Goal: Task Accomplishment & Management: Use online tool/utility

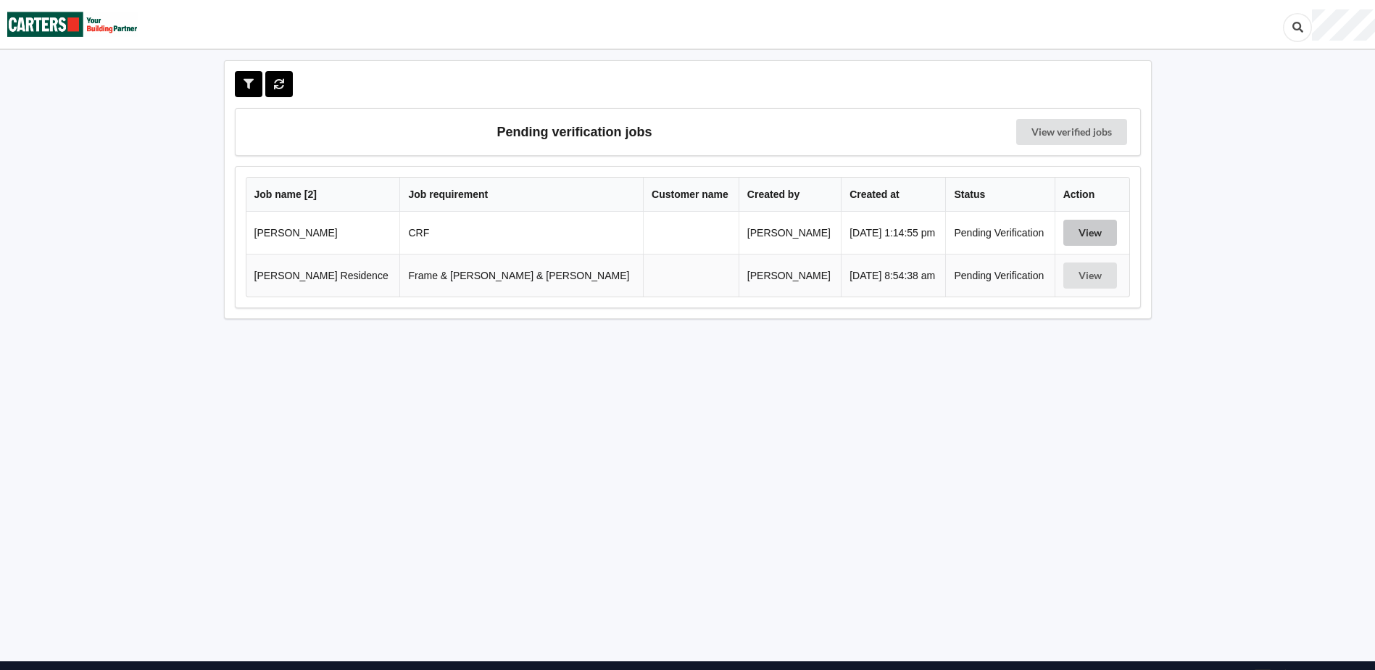
click at [1085, 229] on button "View" at bounding box center [1090, 233] width 54 height 26
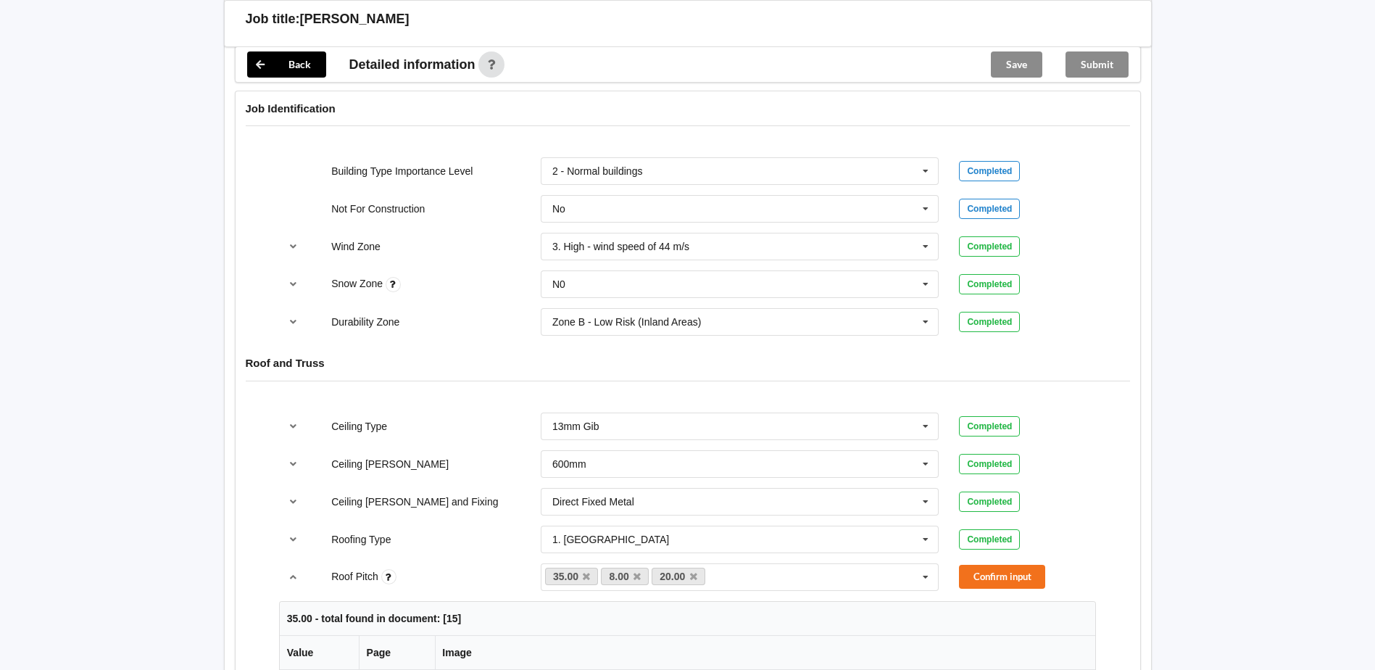
scroll to position [797, 0]
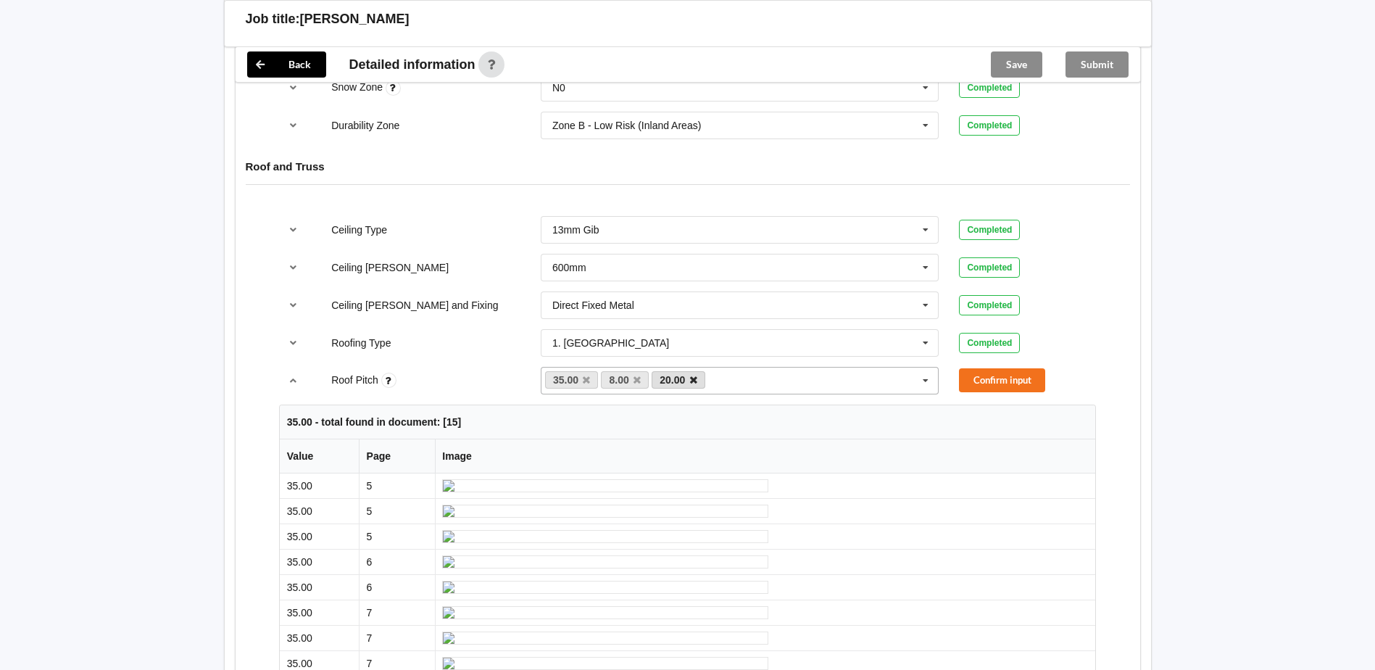
click at [690, 376] on icon at bounding box center [693, 379] width 7 height 9
click at [1005, 372] on button "Confirm input" at bounding box center [1002, 380] width 86 height 24
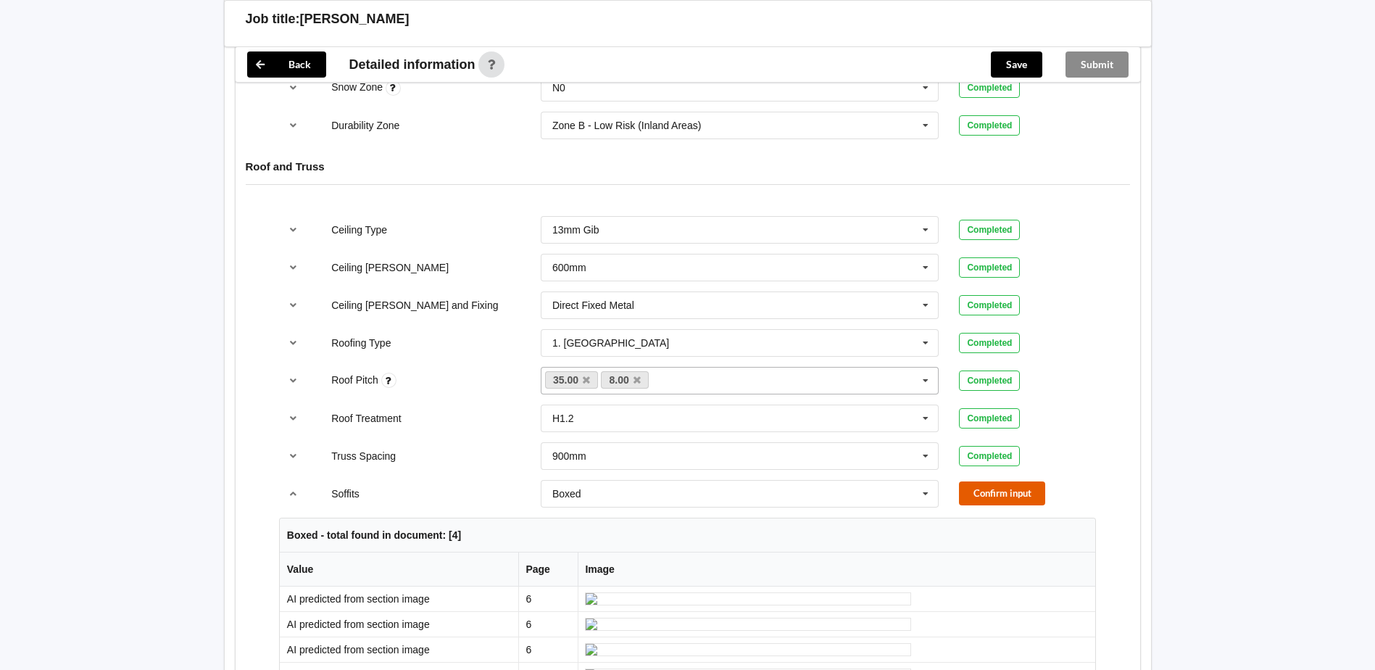
click at [1005, 484] on button "Confirm input" at bounding box center [1002, 493] width 86 height 24
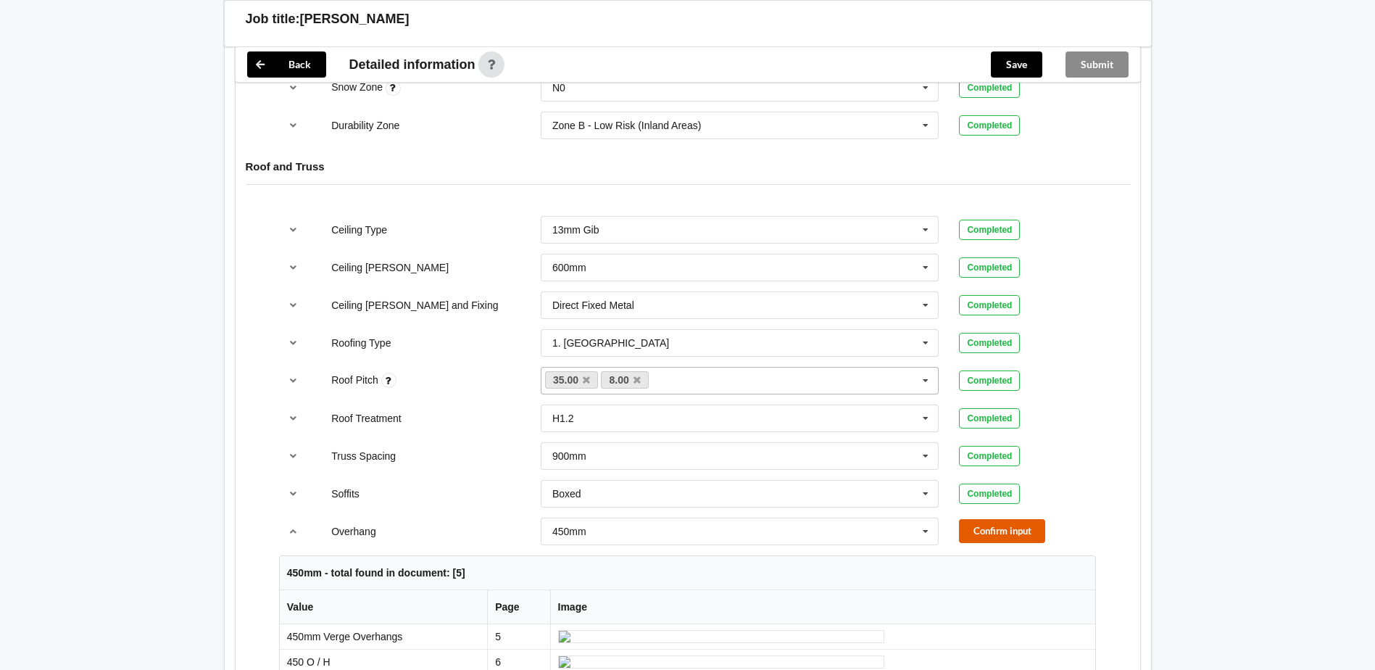
click at [971, 525] on button "Confirm input" at bounding box center [1002, 531] width 86 height 24
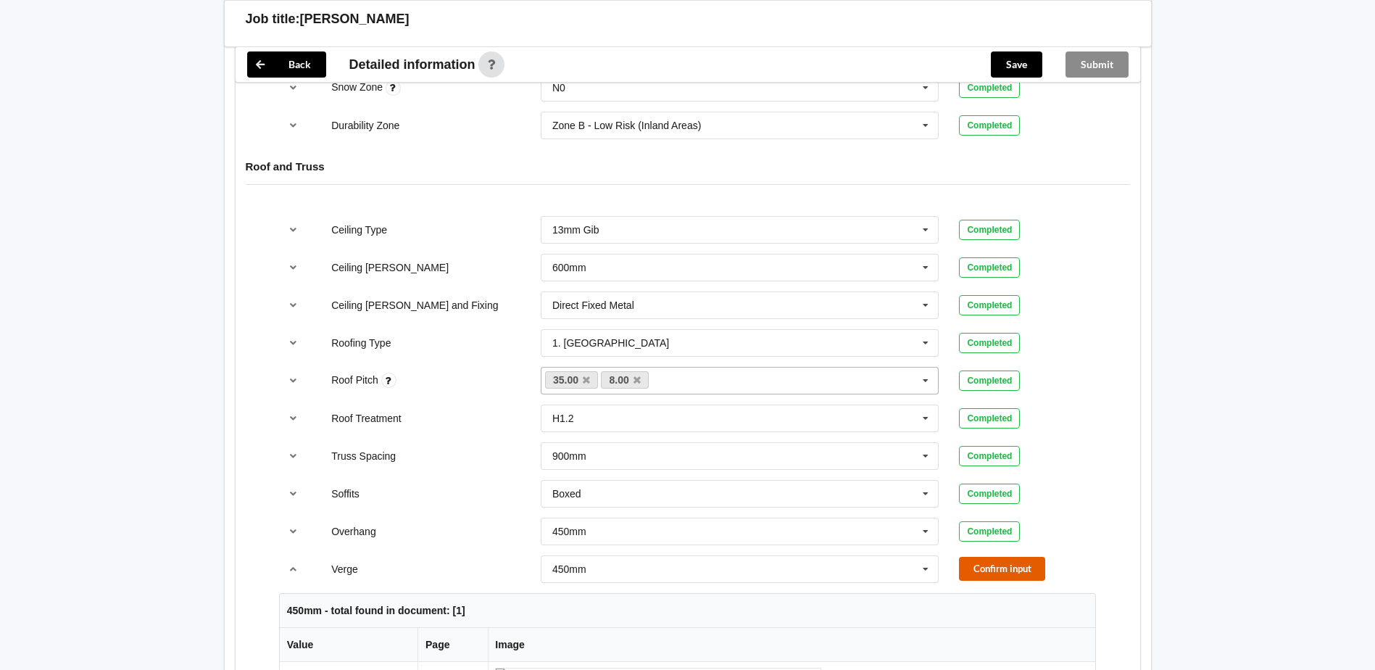
click at [981, 571] on button "Confirm input" at bounding box center [1002, 569] width 86 height 24
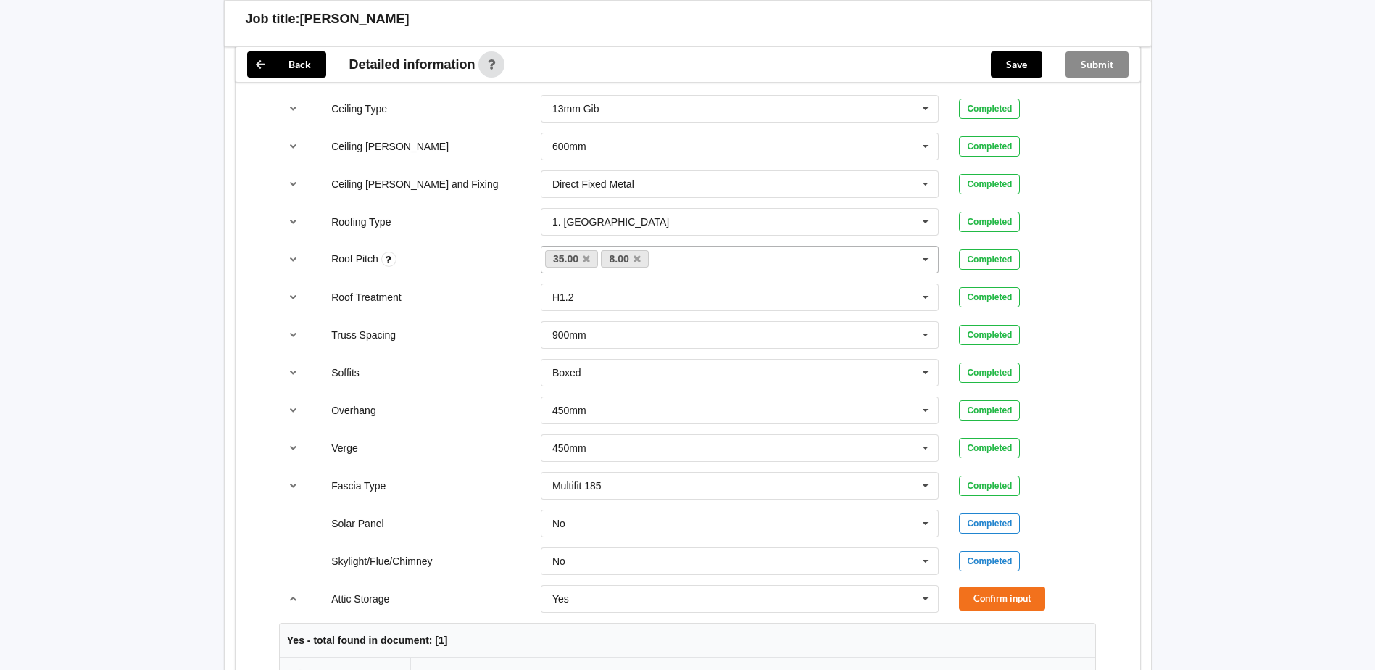
scroll to position [942, 0]
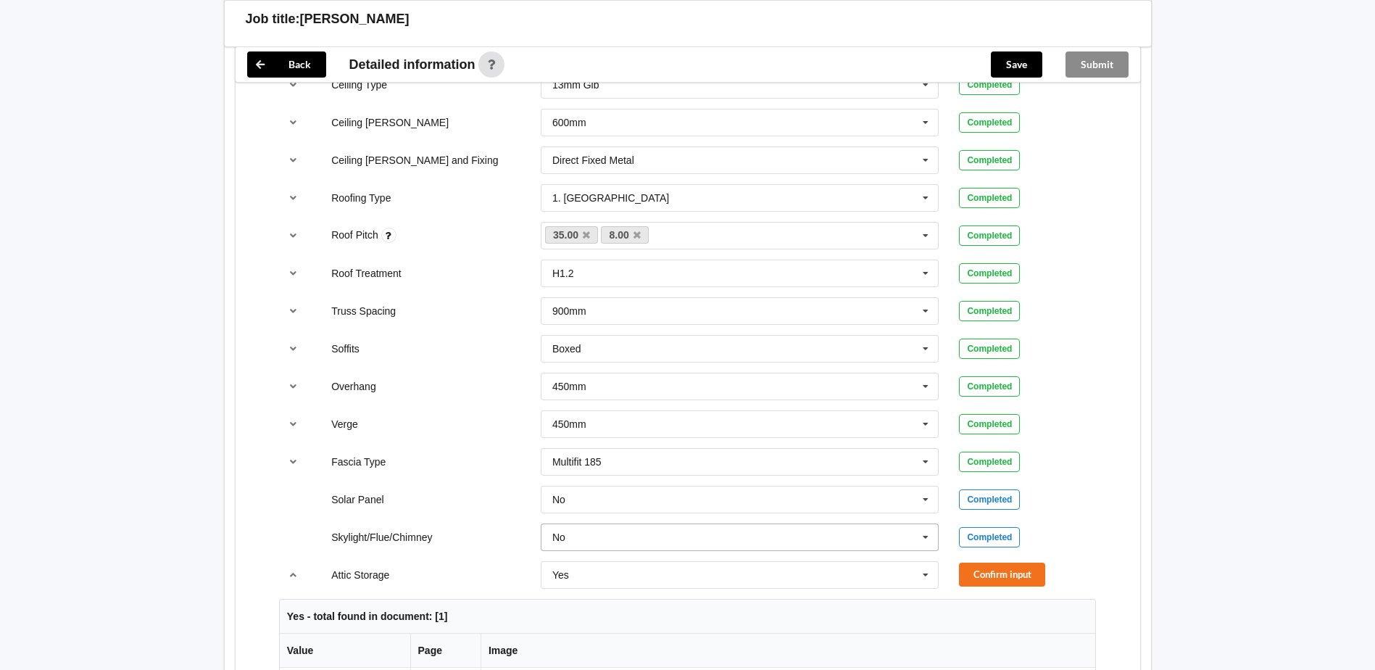
click at [929, 532] on icon at bounding box center [926, 537] width 22 height 27
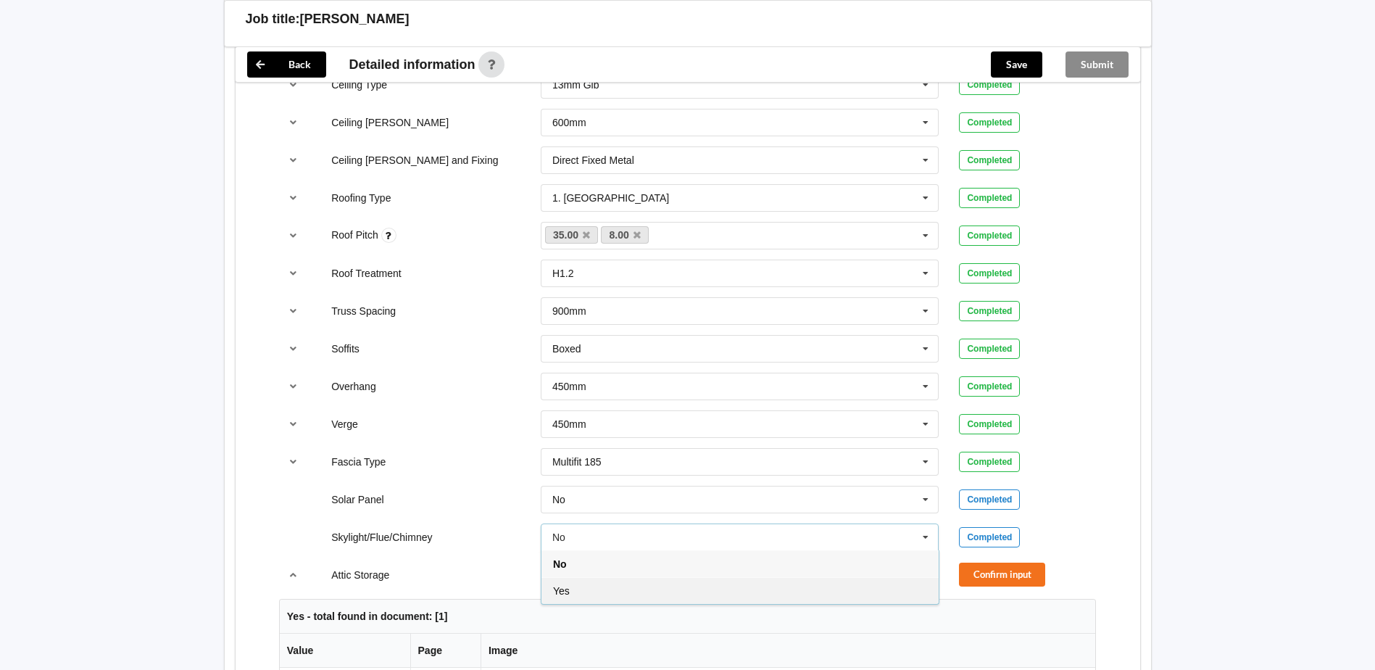
click at [789, 585] on div "Yes" at bounding box center [739, 590] width 397 height 27
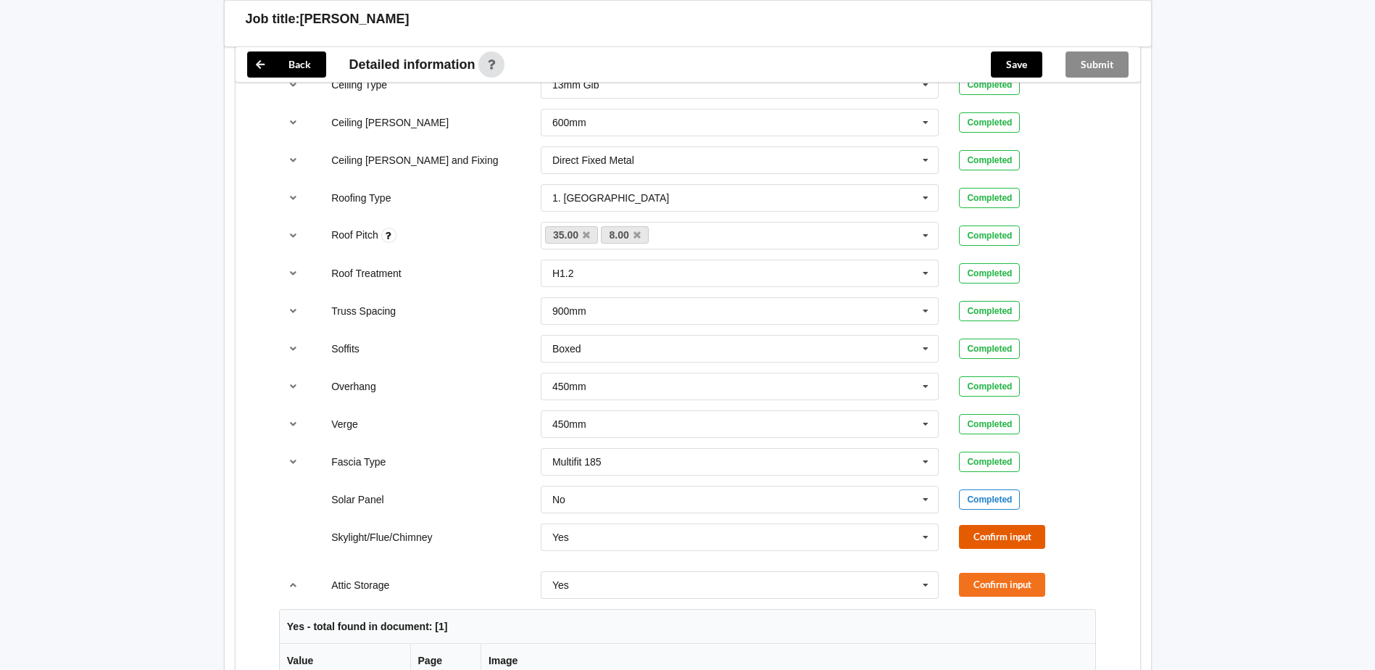
click at [986, 534] on button "Confirm input" at bounding box center [1002, 537] width 86 height 24
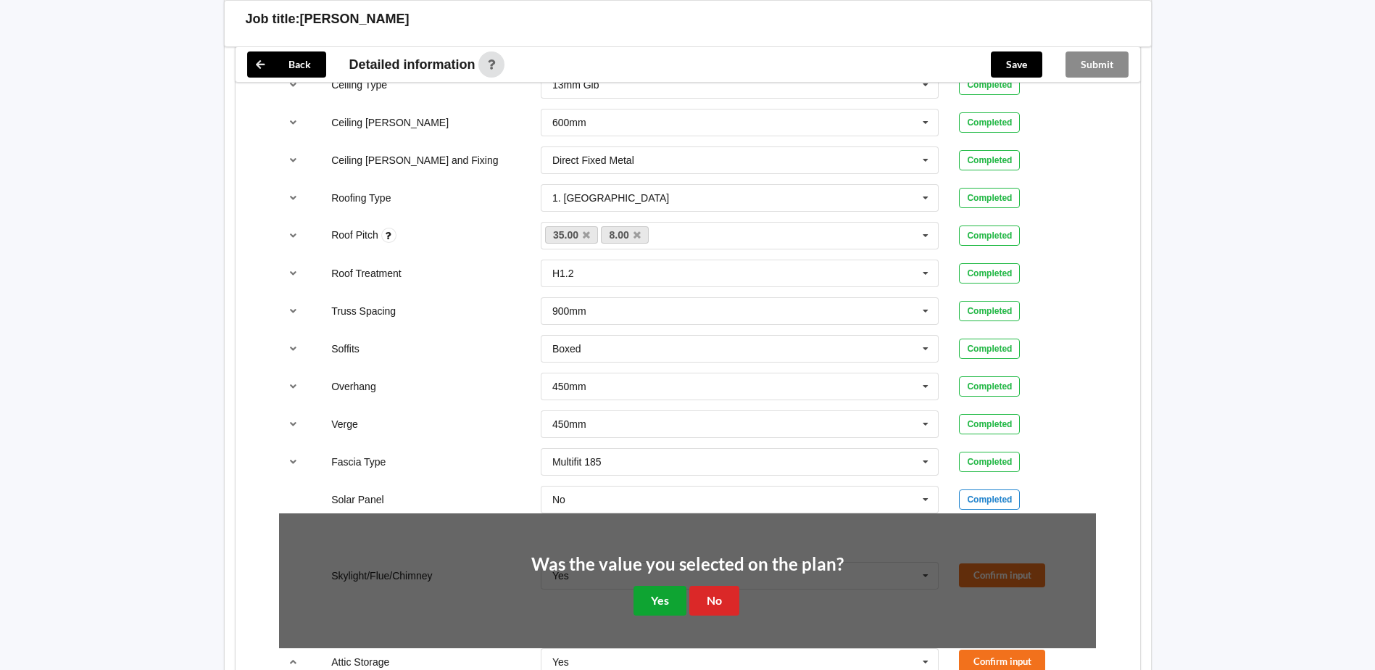
click at [676, 597] on button "Yes" at bounding box center [659, 601] width 53 height 30
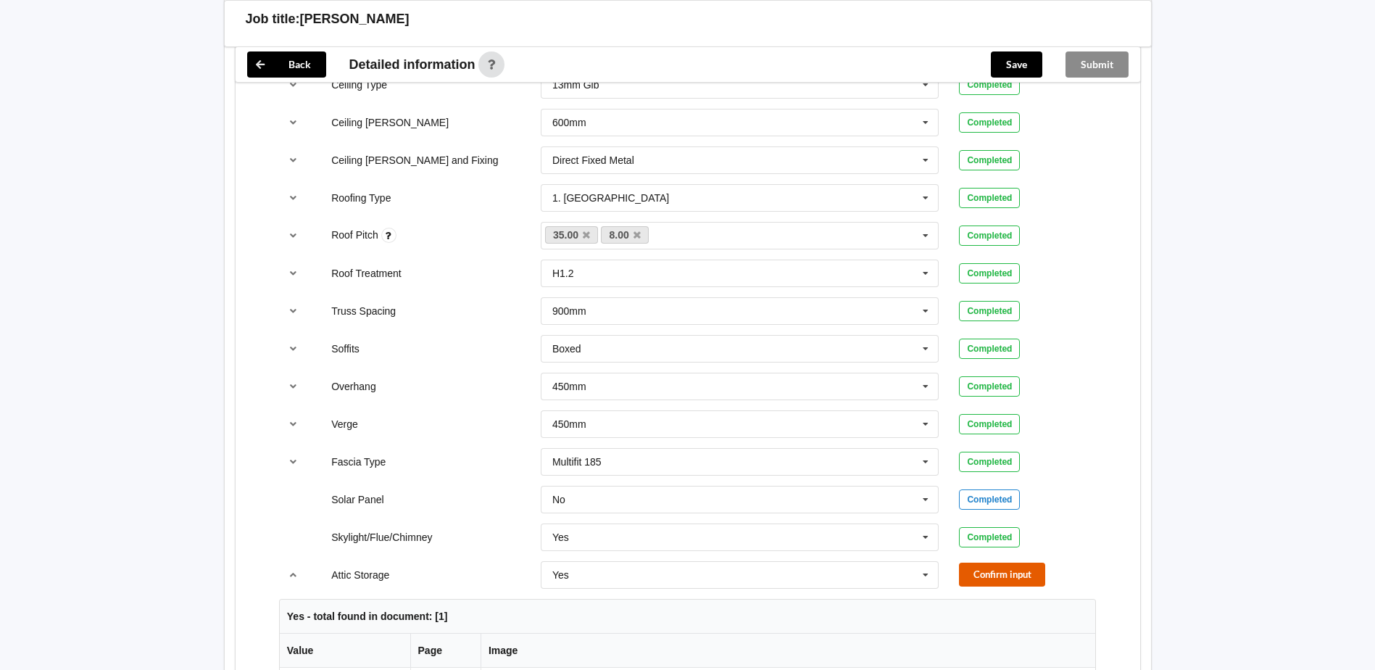
click at [982, 569] on button "Confirm input" at bounding box center [1002, 574] width 86 height 24
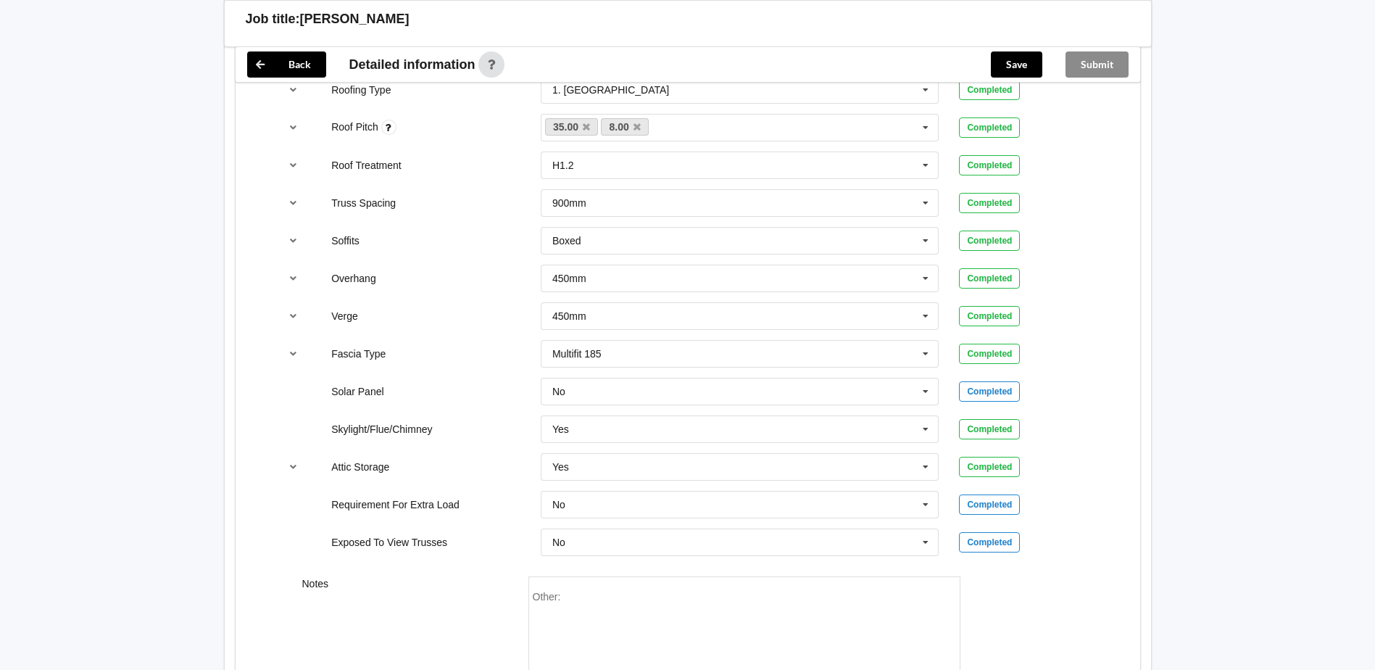
scroll to position [1181, 0]
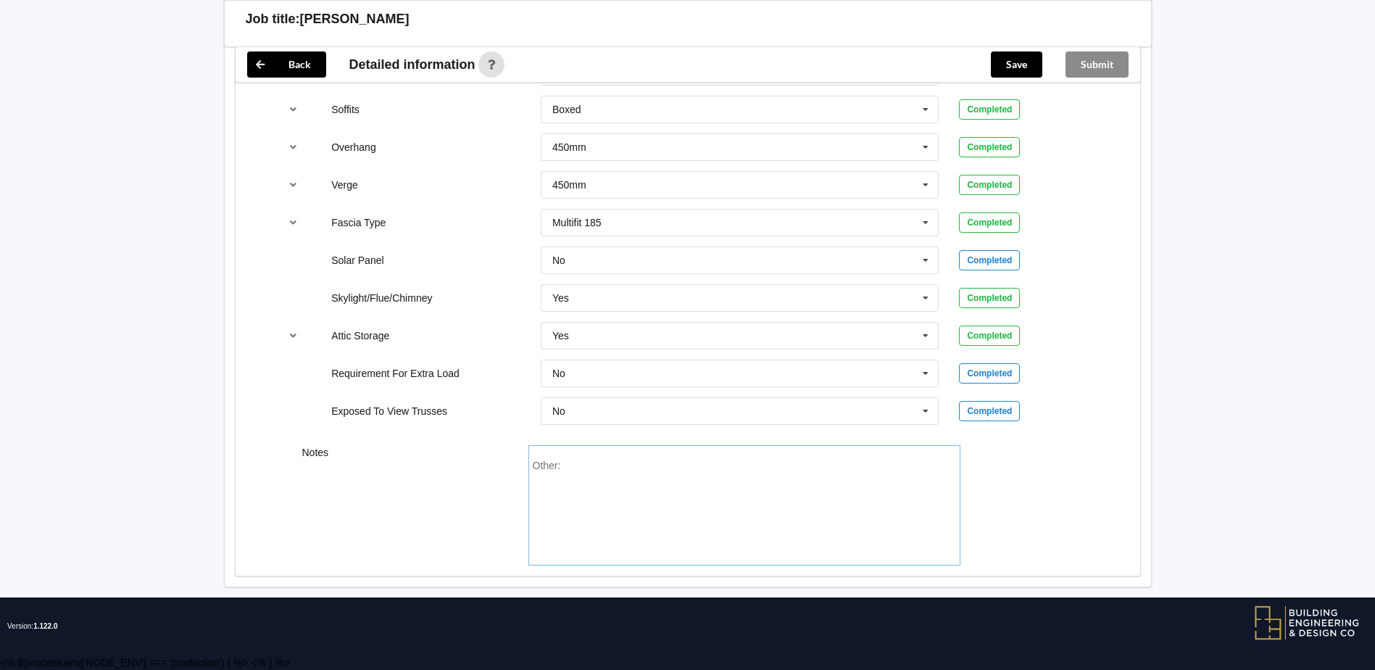
click at [674, 475] on div "Other:" at bounding box center [744, 510] width 423 height 101
click at [1005, 62] on button "Save" at bounding box center [1016, 64] width 51 height 26
click at [1113, 66] on button "Submit" at bounding box center [1096, 64] width 63 height 26
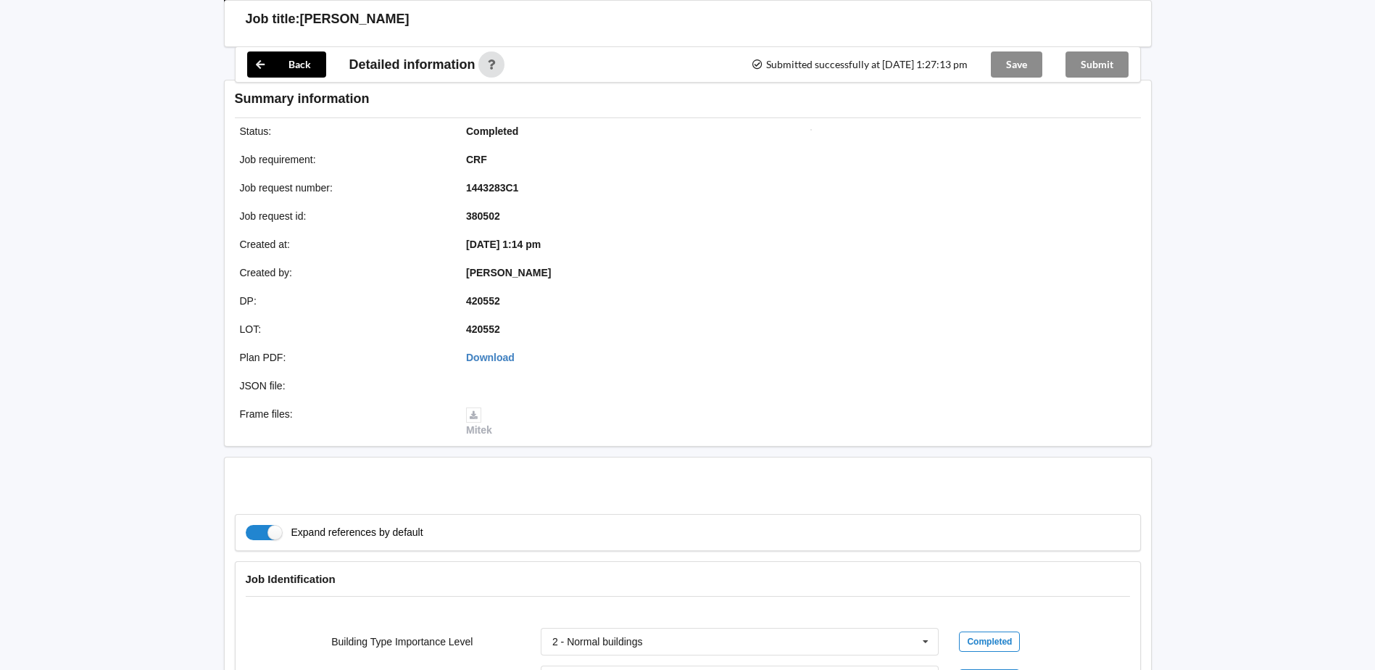
scroll to position [1115, 0]
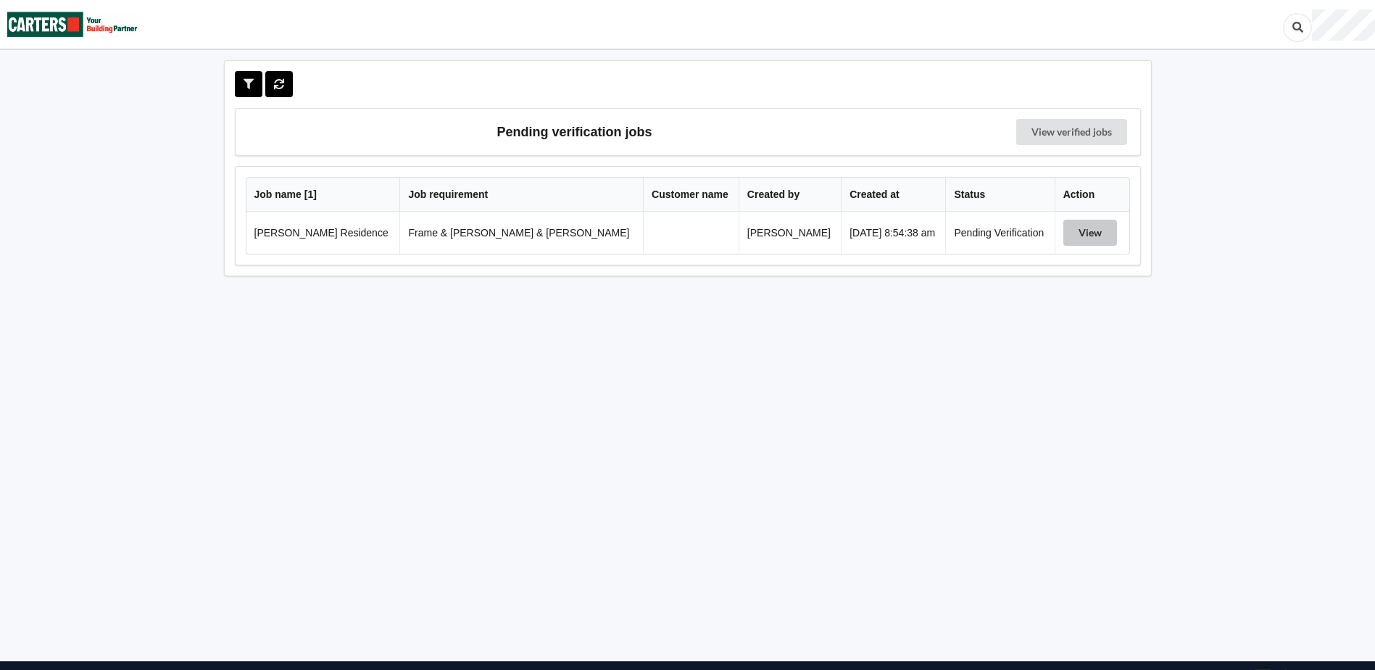
click at [1068, 235] on button "View" at bounding box center [1090, 233] width 54 height 26
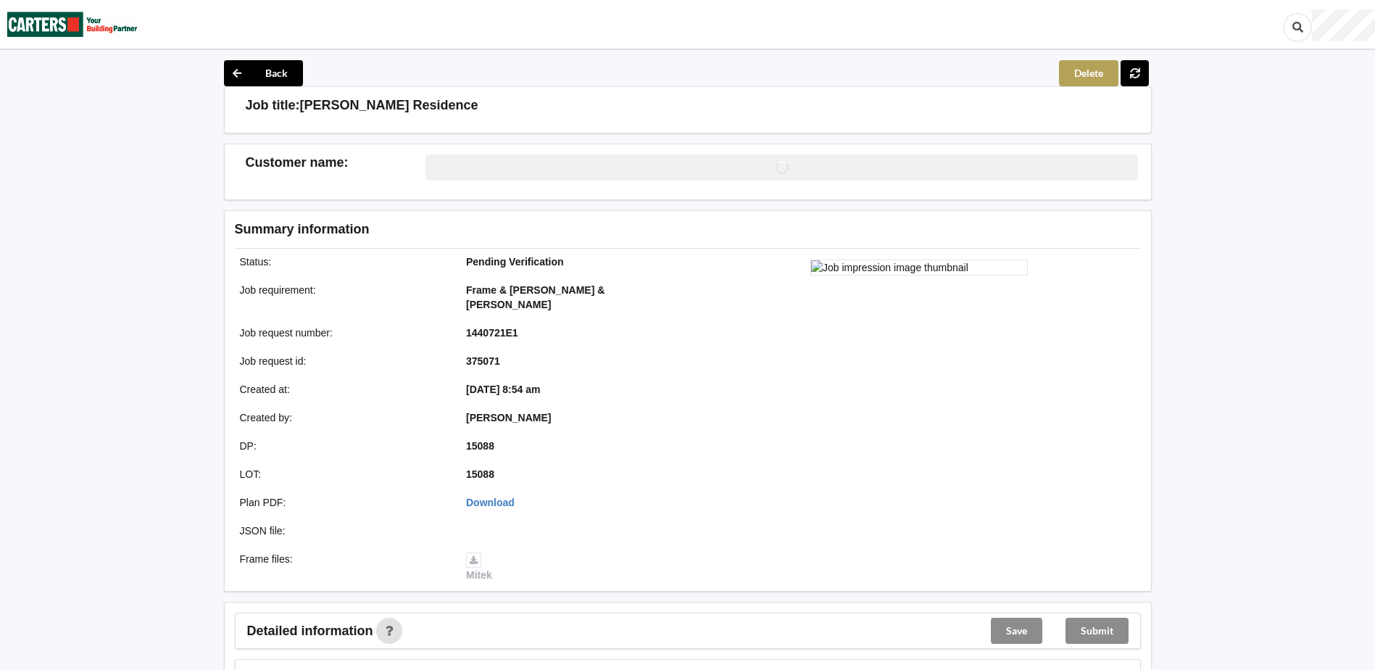
click at [1086, 70] on button "Delete" at bounding box center [1088, 73] width 59 height 26
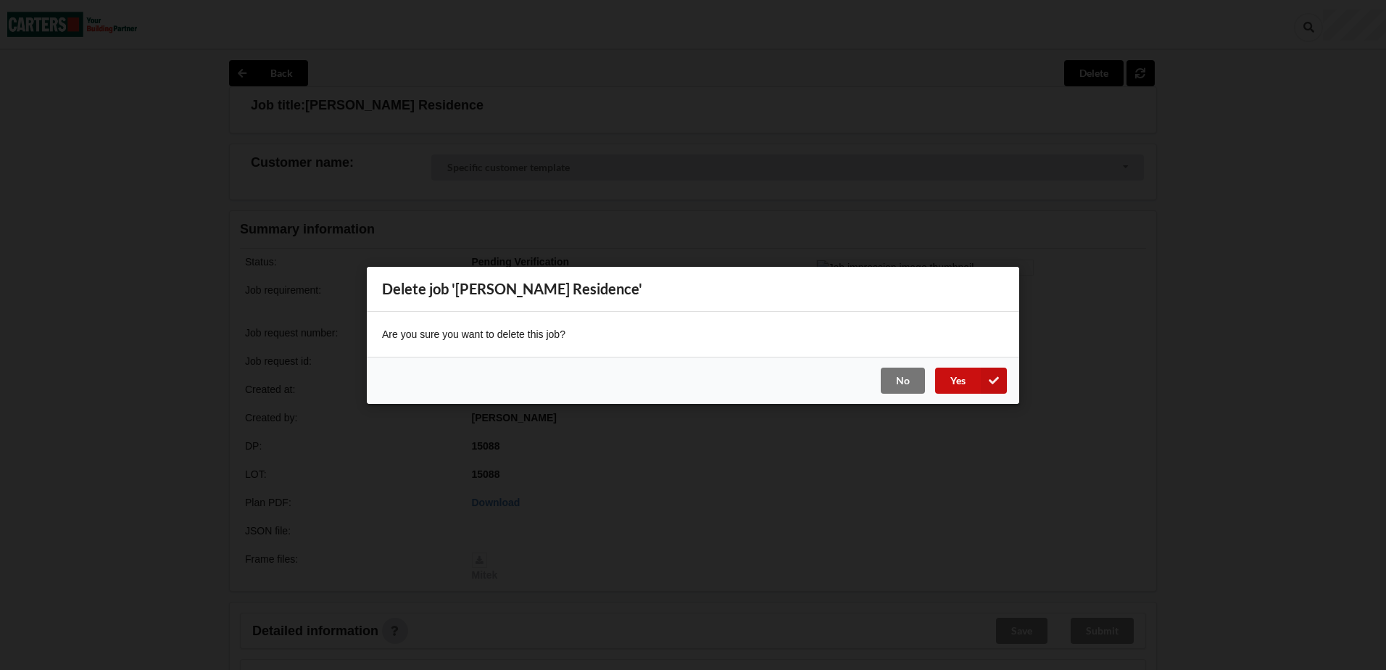
click at [958, 376] on button "Yes" at bounding box center [971, 380] width 72 height 26
